Goal: Check status: Check status

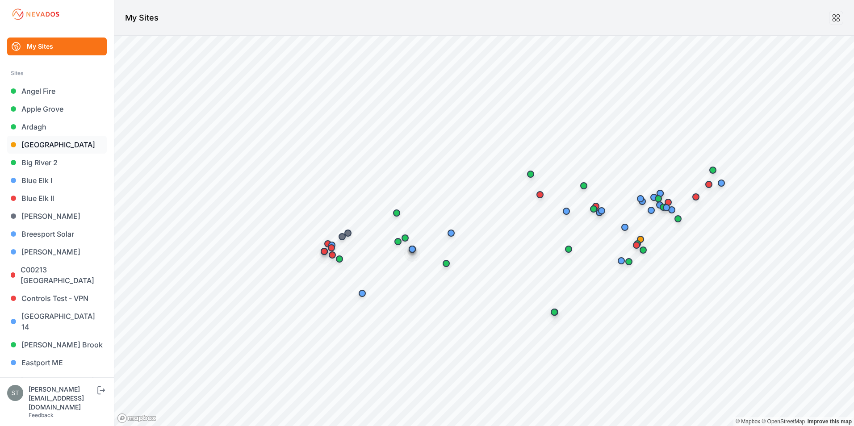
click at [41, 145] on link "[GEOGRAPHIC_DATA]" at bounding box center [57, 145] width 100 height 18
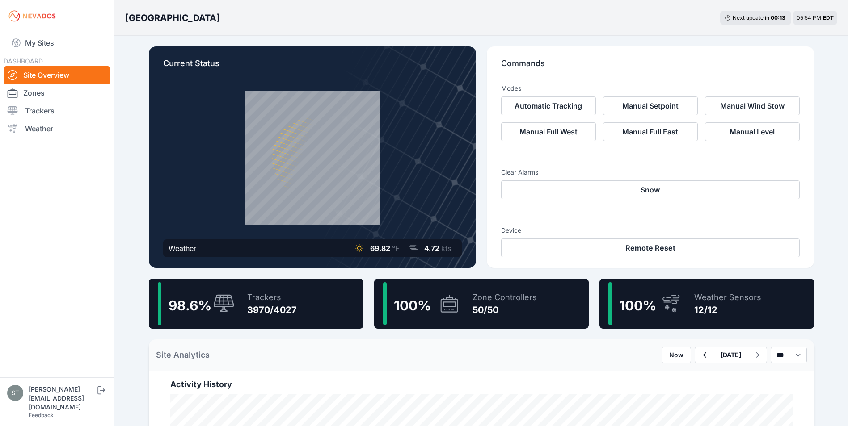
click at [431, 306] on div "100 %" at bounding box center [411, 304] width 43 height 20
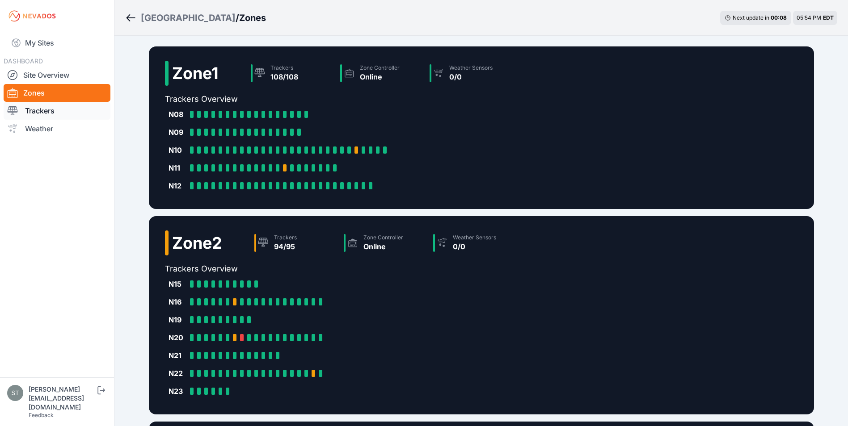
click at [34, 106] on link "Trackers" at bounding box center [57, 111] width 107 height 18
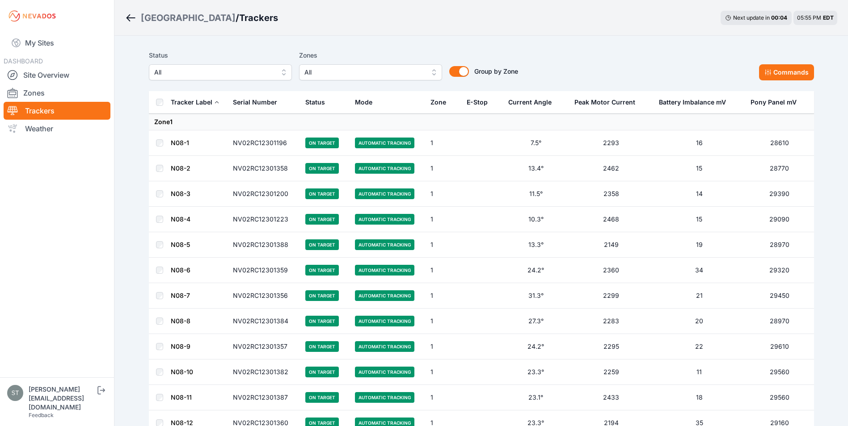
click at [340, 76] on span "All" at bounding box center [364, 72] width 120 height 11
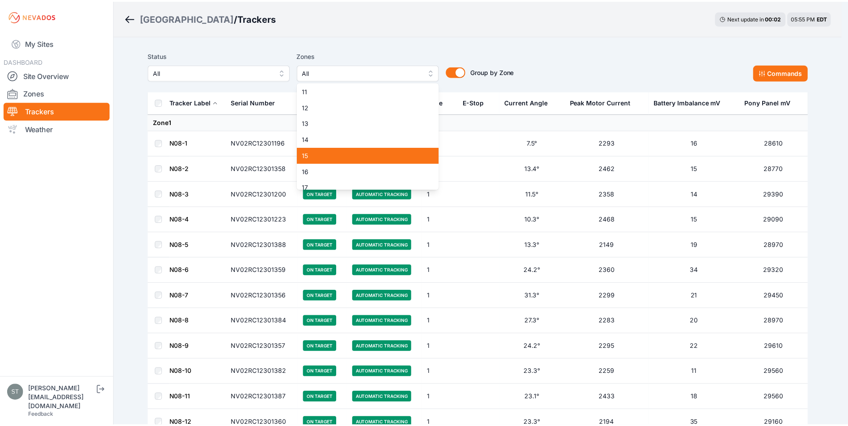
scroll to position [179, 0]
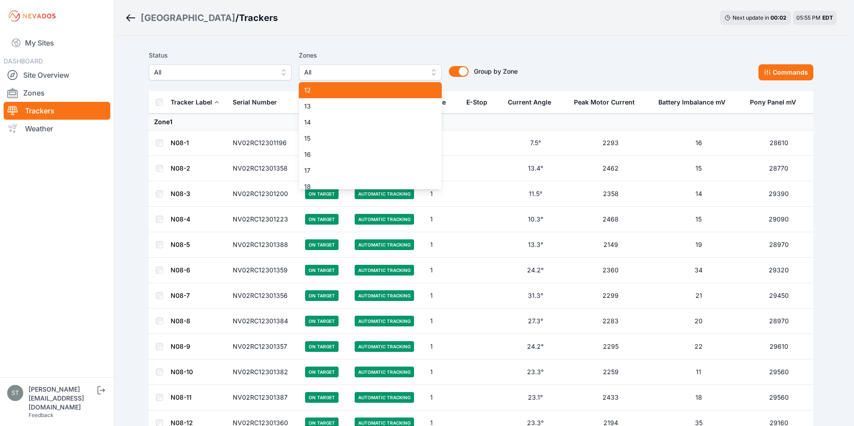
click at [334, 88] on span "12" at bounding box center [365, 90] width 122 height 9
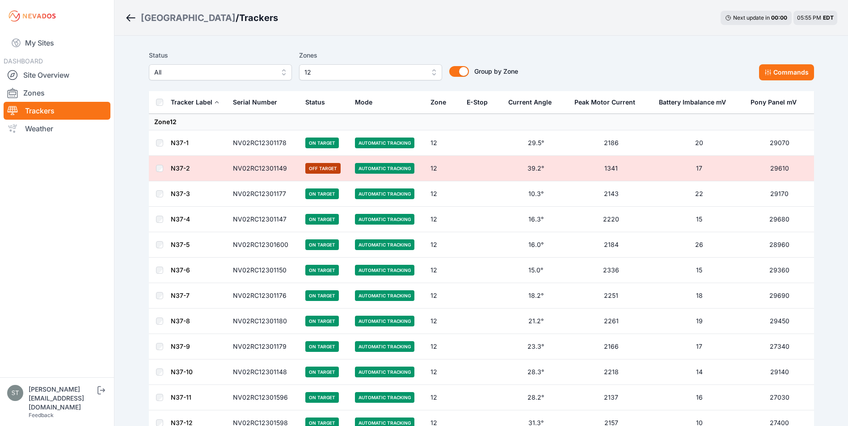
click at [180, 143] on link "N37-1" at bounding box center [180, 143] width 18 height 8
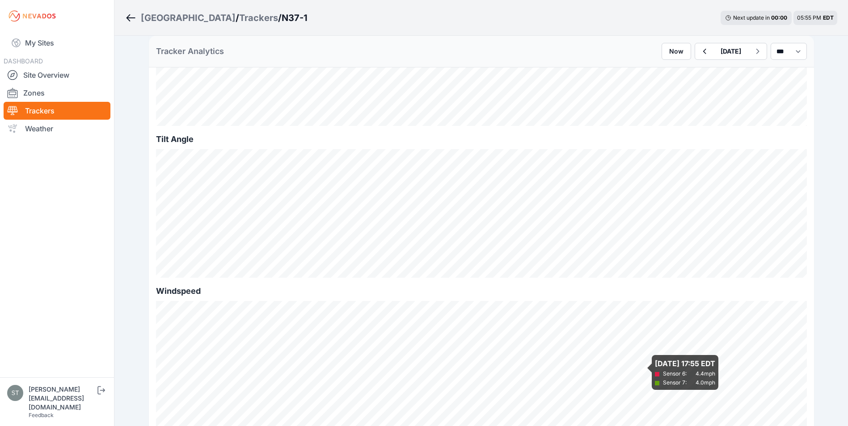
scroll to position [313, 0]
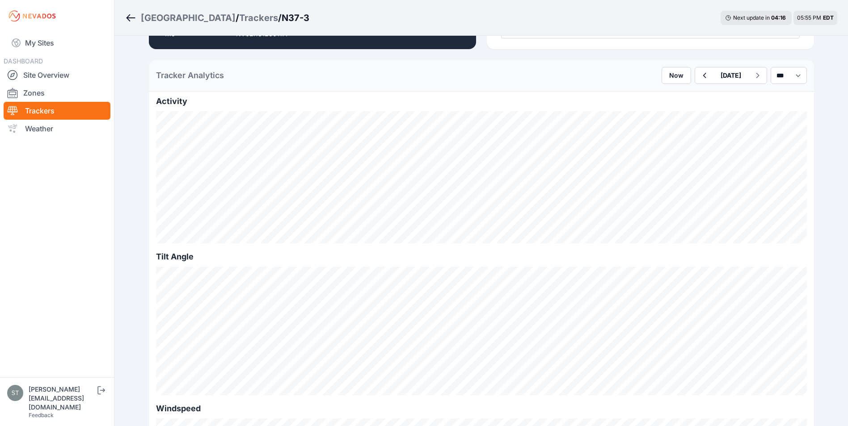
scroll to position [223, 0]
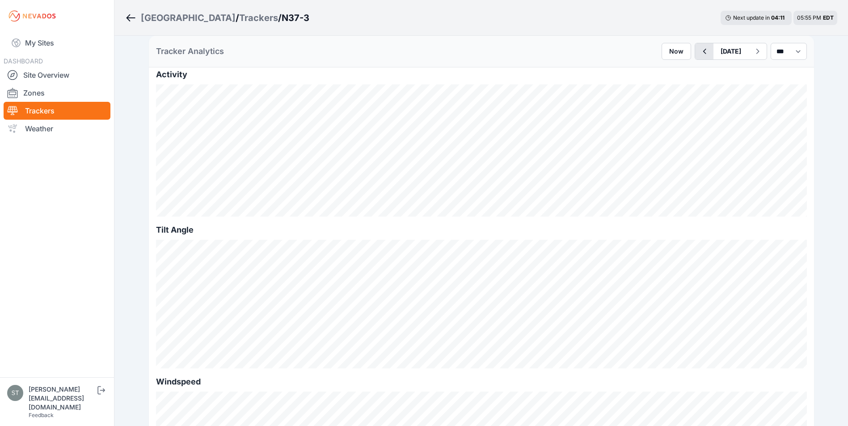
click at [698, 49] on icon "button" at bounding box center [703, 51] width 11 height 11
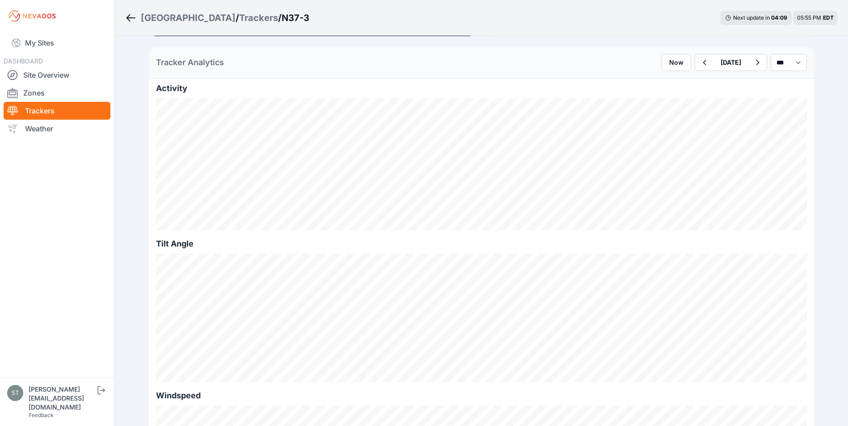
scroll to position [223, 0]
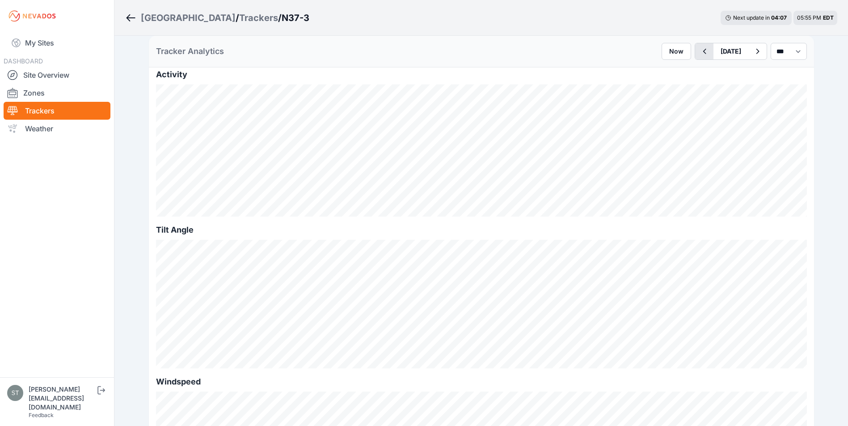
click at [698, 52] on icon "button" at bounding box center [703, 51] width 11 height 11
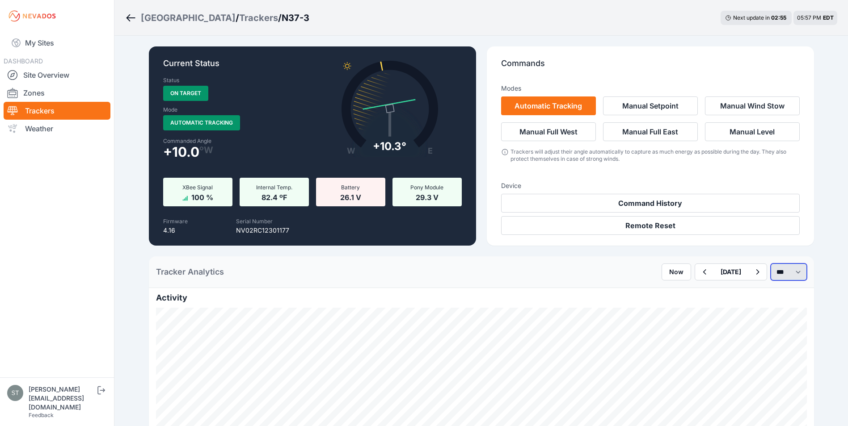
click at [770, 268] on select "*** **** *****" at bounding box center [788, 272] width 36 height 17
click at [770, 264] on select "*** **** *****" at bounding box center [788, 272] width 36 height 17
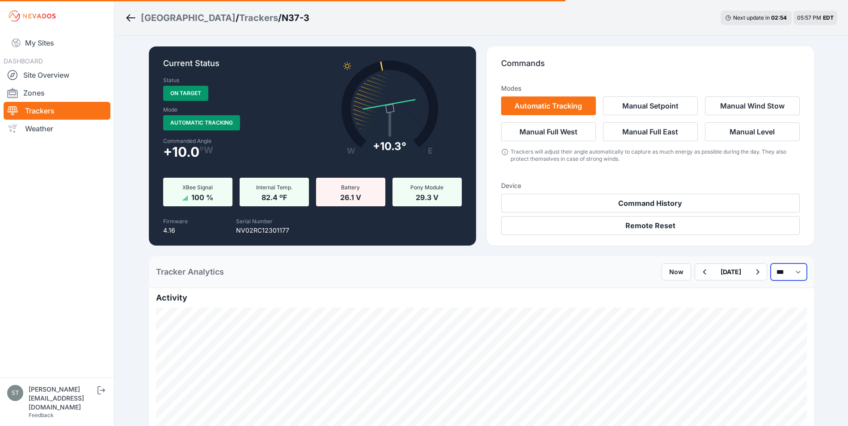
select select "******"
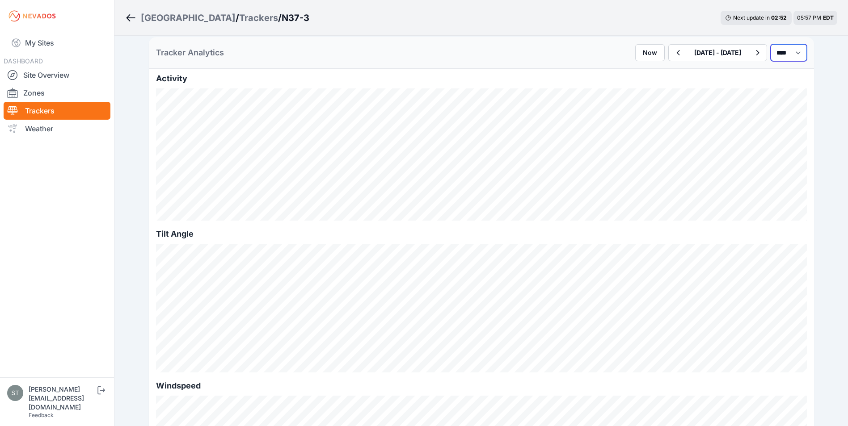
scroll to position [223, 0]
click at [672, 50] on icon "button" at bounding box center [677, 51] width 11 height 11
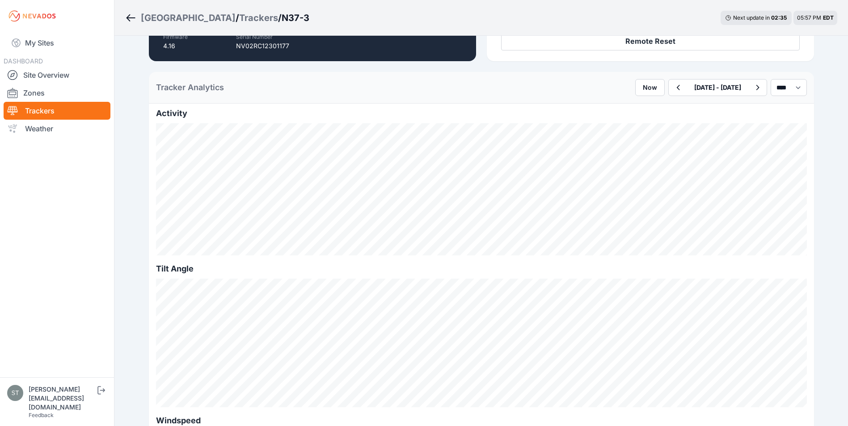
scroll to position [223, 0]
